Goal: Task Accomplishment & Management: Complete application form

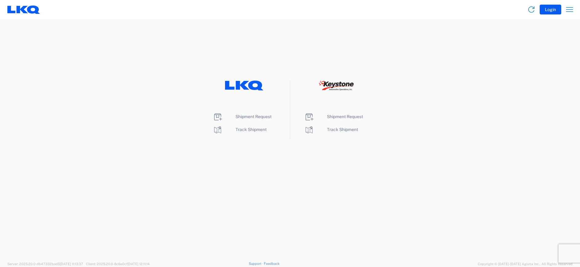
click at [239, 87] on icon at bounding box center [243, 85] width 14 height 9
click at [244, 114] on span "Shipment Request" at bounding box center [253, 116] width 36 height 5
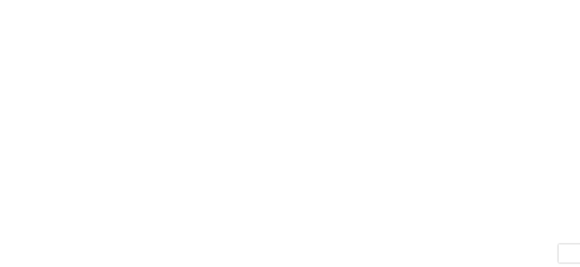
select select "FULL"
select select "LBS"
select select "IN"
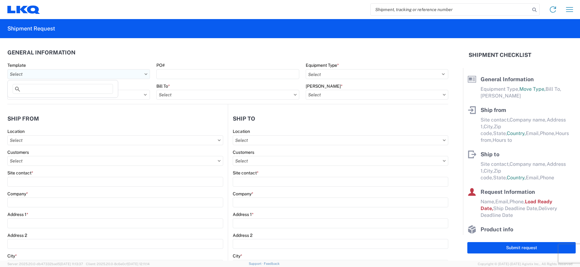
click at [143, 76] on input "text" at bounding box center [78, 74] width 143 height 10
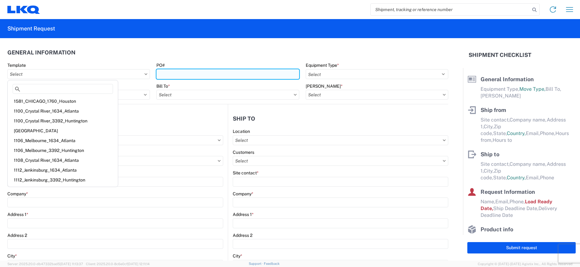
click at [237, 71] on input "PO#" at bounding box center [227, 74] width 143 height 10
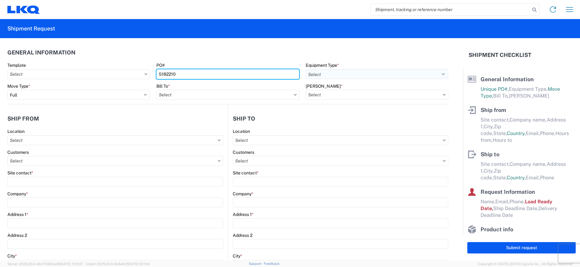
type input "5182210"
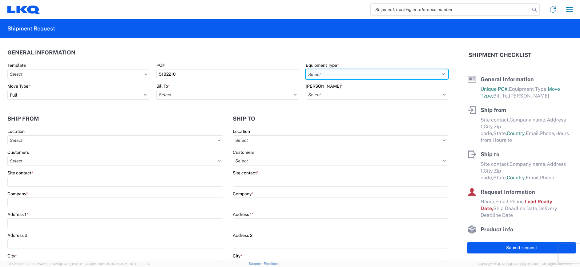
click at [436, 74] on select "Select 53’ Dry Van Flatbed Dropdeck (van) Lowboy (flatbed) Rail" at bounding box center [377, 74] width 143 height 10
select select "STDV"
click at [306, 69] on select "Select 53’ Dry Van Flatbed Dropdeck (van) Lowboy (flatbed) Rail" at bounding box center [377, 74] width 143 height 10
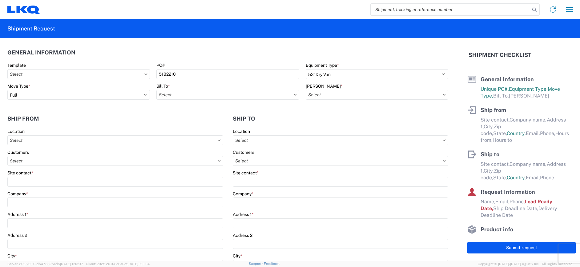
click at [294, 94] on icon at bounding box center [295, 95] width 3 height 2
click at [294, 95] on icon at bounding box center [295, 95] width 3 height 2
click at [294, 94] on icon at bounding box center [295, 95] width 3 height 2
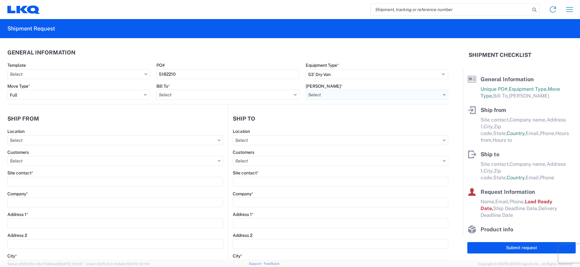
click at [435, 97] on input "text" at bounding box center [377, 95] width 143 height 10
click at [291, 96] on input "text" at bounding box center [227, 95] width 143 height 10
click at [290, 93] on input "text" at bounding box center [227, 95] width 143 height 10
click at [294, 94] on icon at bounding box center [295, 95] width 3 height 2
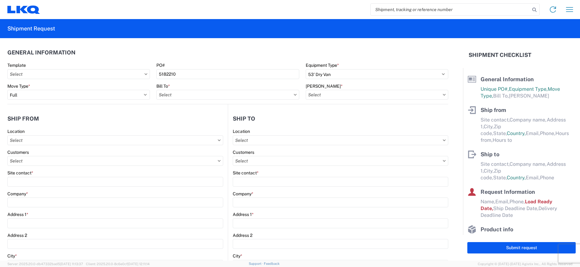
click at [294, 94] on icon at bounding box center [295, 95] width 3 height 2
click at [294, 95] on icon at bounding box center [295, 95] width 3 height 2
click at [287, 99] on input "text" at bounding box center [227, 95] width 143 height 10
type input "C"
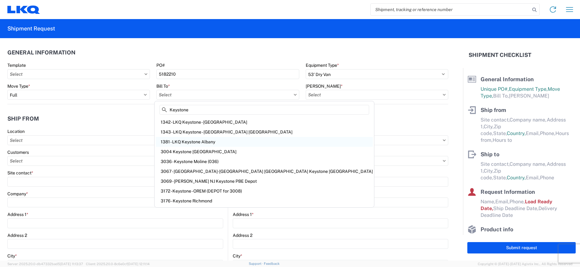
type input "Keystone"
